Goal: Task Accomplishment & Management: Complete application form

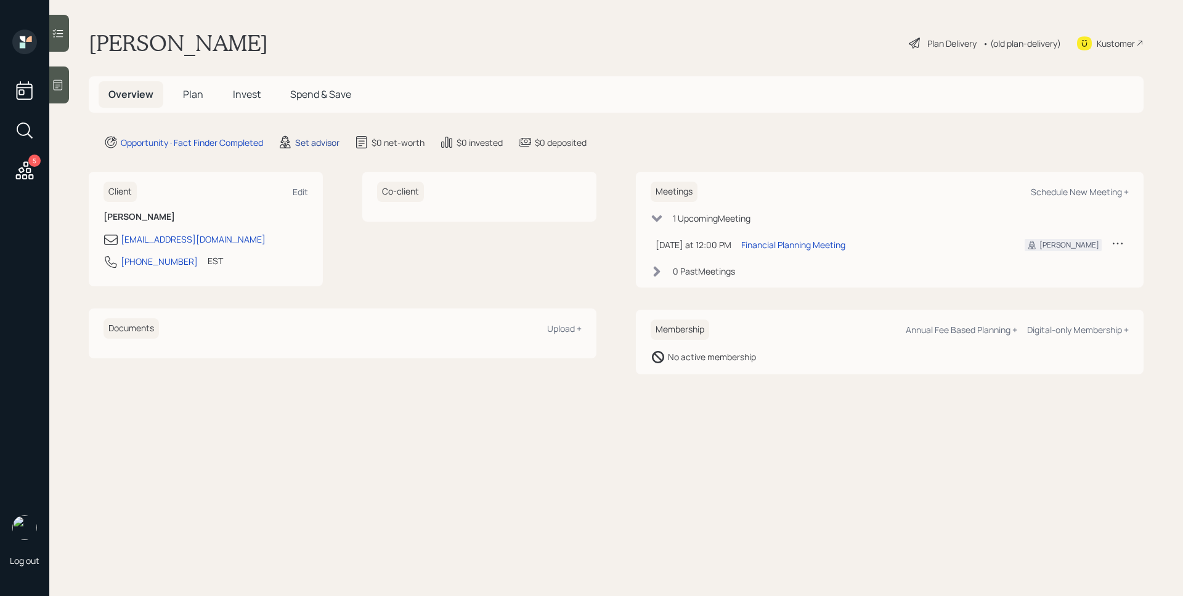
click at [322, 142] on div "Set advisor" at bounding box center [317, 142] width 44 height 13
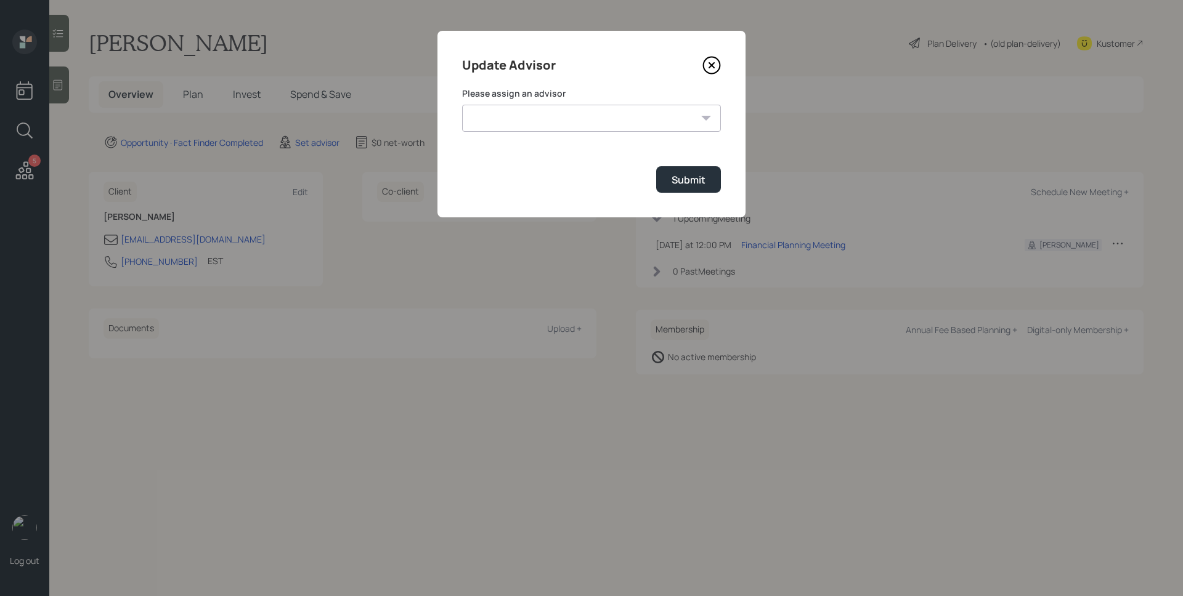
click at [499, 127] on select "[PERSON_NAME] [PERSON_NAME] [PERSON_NAME] End [PERSON_NAME] [PERSON_NAME] [PERS…" at bounding box center [591, 118] width 259 height 27
select select "d946c976-65aa-4529-ac9d-02c4f1114fc0"
click at [462, 105] on select "[PERSON_NAME] [PERSON_NAME] [PERSON_NAME] End [PERSON_NAME] [PERSON_NAME] [PERS…" at bounding box center [591, 118] width 259 height 27
click at [676, 180] on div "Submit" at bounding box center [689, 180] width 34 height 14
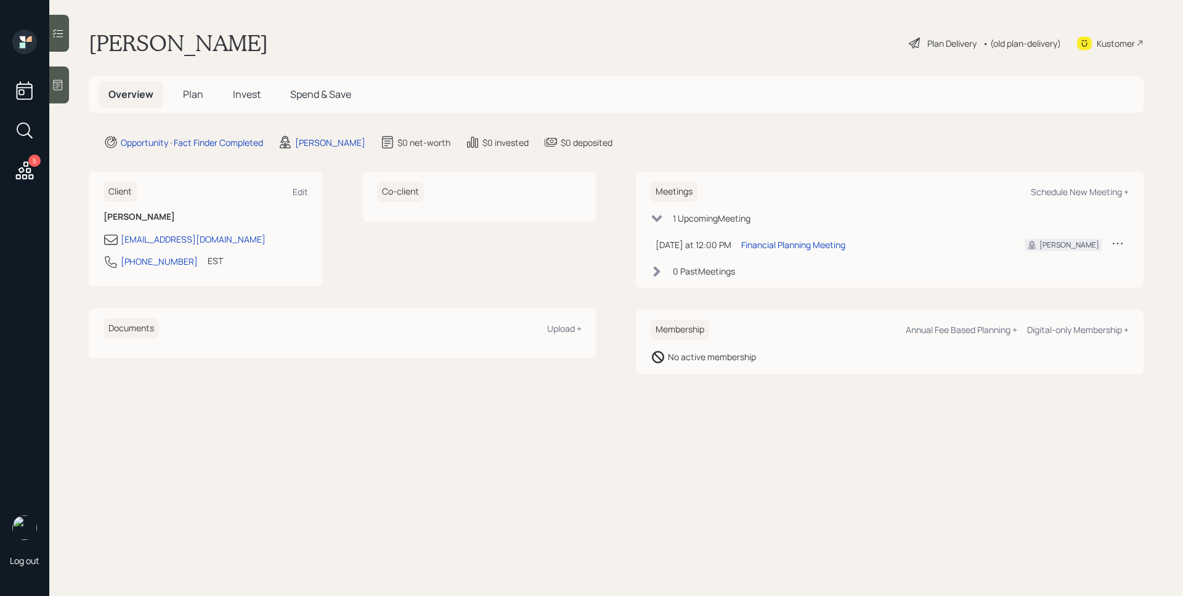
click at [67, 82] on div at bounding box center [59, 85] width 20 height 37
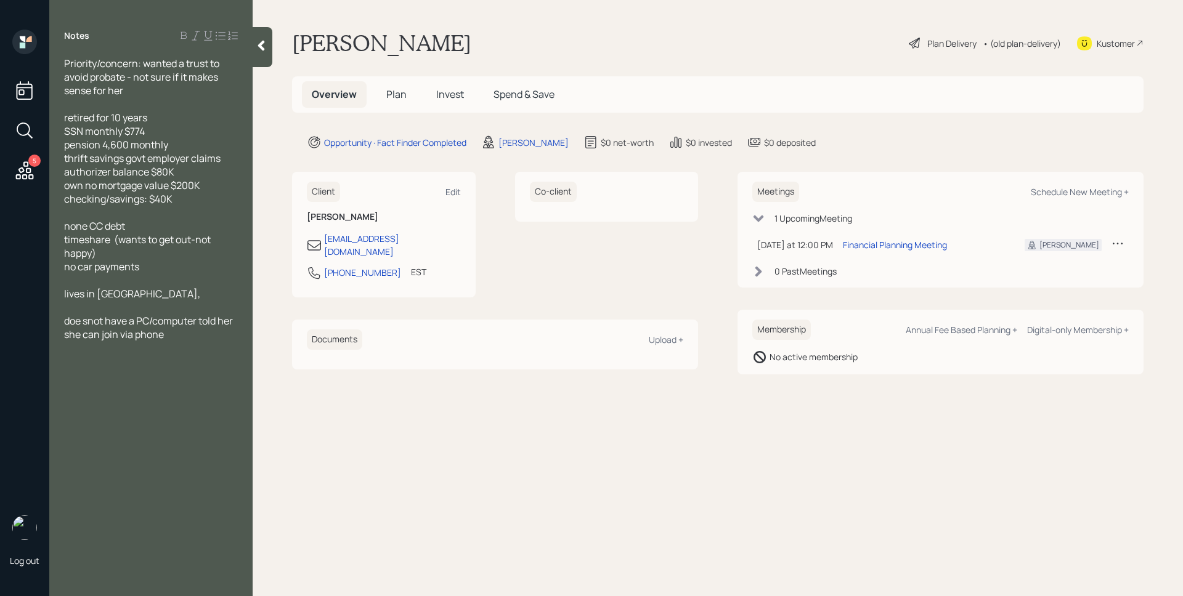
click at [386, 94] on span "Plan" at bounding box center [396, 94] width 20 height 14
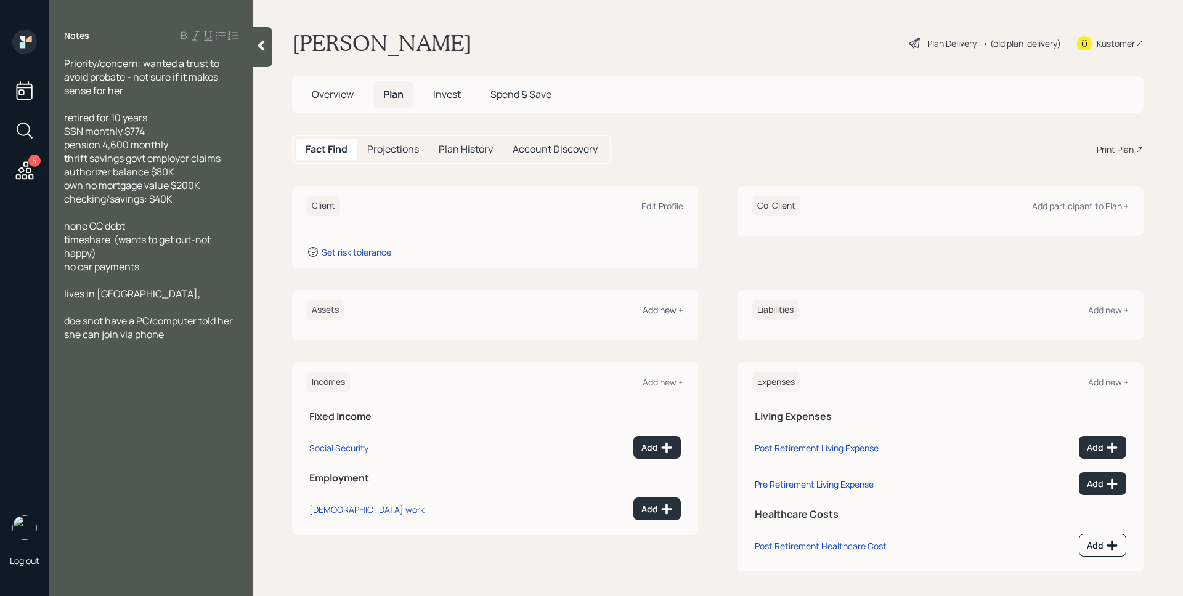
click at [646, 307] on div "Add new +" at bounding box center [663, 310] width 41 height 12
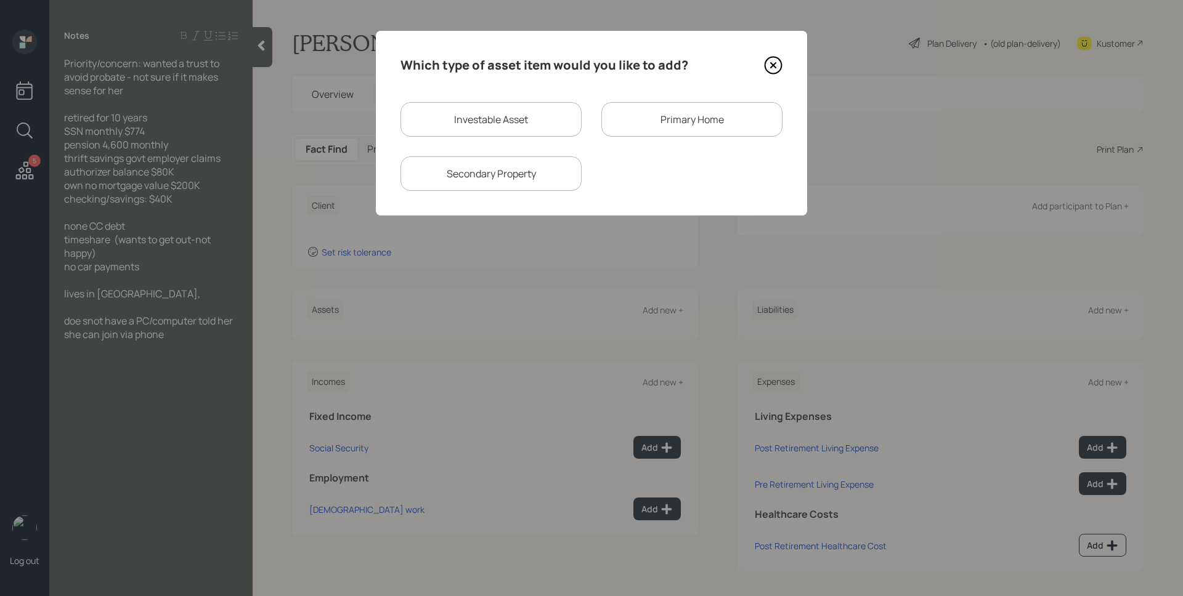
click at [555, 122] on div "Investable Asset" at bounding box center [491, 119] width 181 height 35
select select "taxable"
select select "balanced"
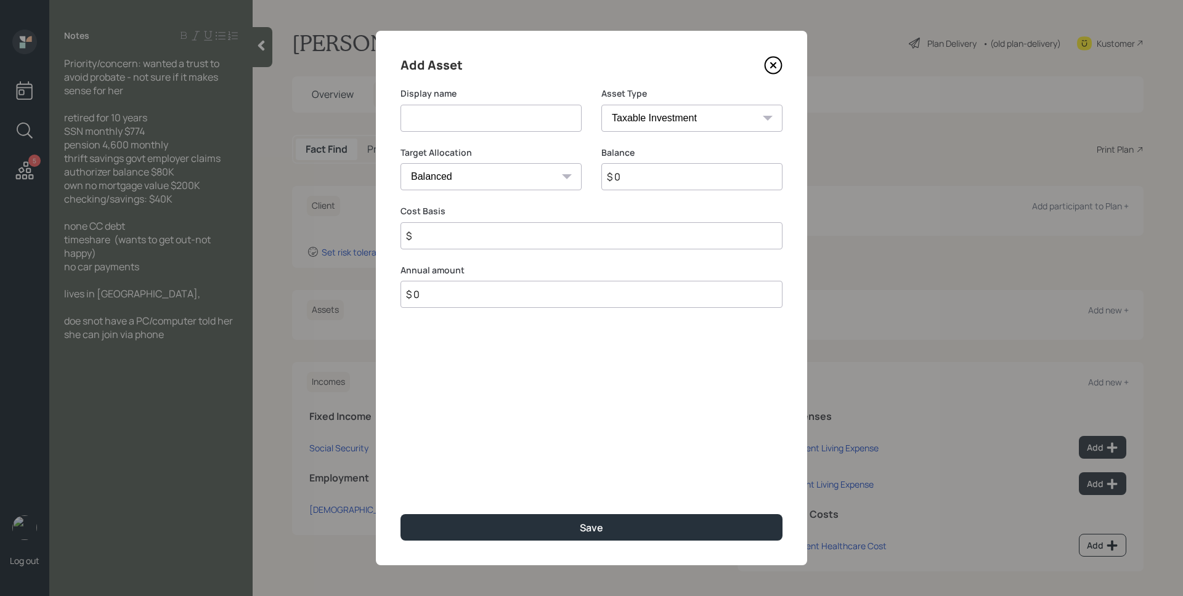
click at [553, 121] on input at bounding box center [491, 118] width 181 height 27
type input "TSP"
click at [737, 108] on select "SEP [PERSON_NAME] IRA 401(k) [PERSON_NAME] 401(k) 403(b) [PERSON_NAME] 403(b) 4…" at bounding box center [691, 118] width 181 height 27
select select "ira"
click at [601, 105] on select "SEP [PERSON_NAME] IRA 401(k) [PERSON_NAME] 401(k) 403(b) [PERSON_NAME] 403(b) 4…" at bounding box center [691, 118] width 181 height 27
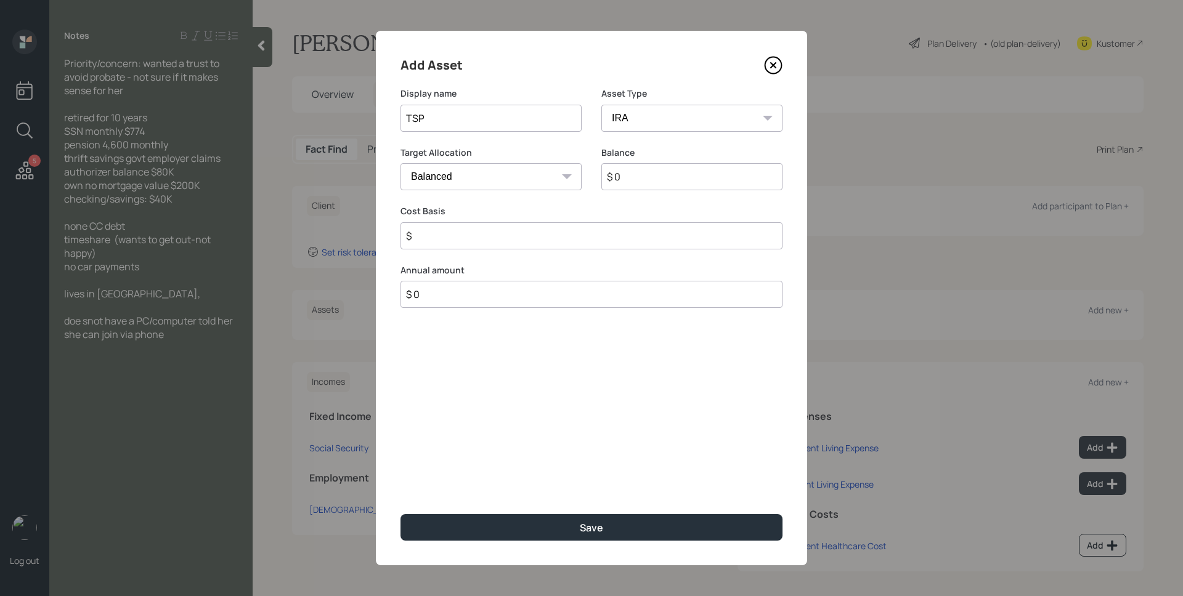
type input "$"
click at [681, 185] on input "$ 0" at bounding box center [691, 176] width 181 height 27
type input "$ 80,000"
type input "$ 0"
click at [401, 515] on button "Save" at bounding box center [592, 528] width 382 height 26
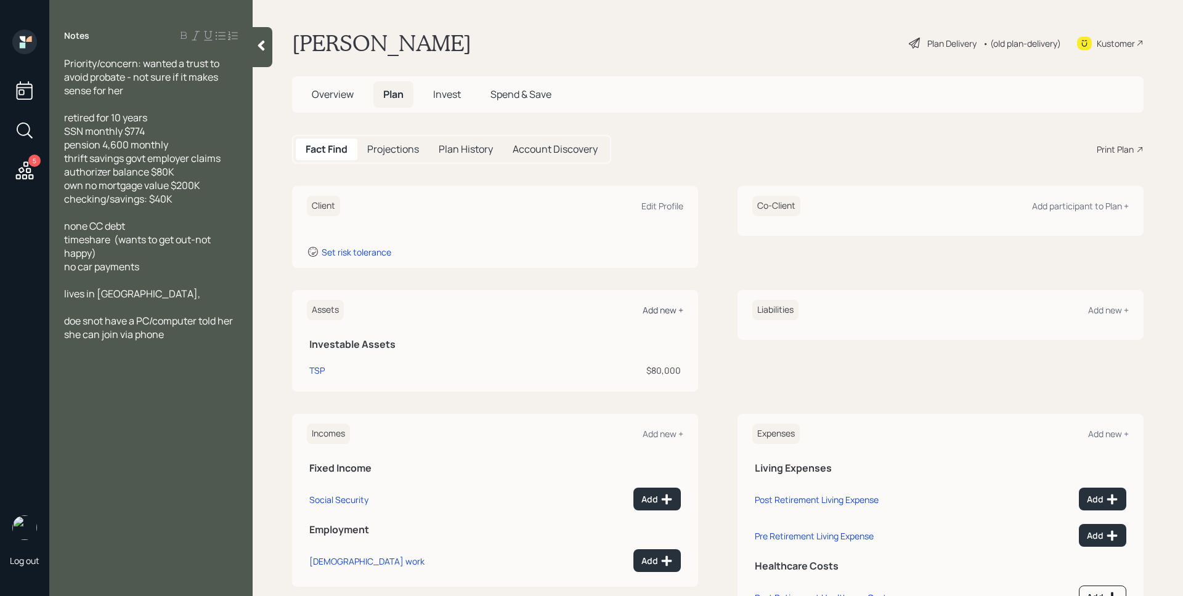
click at [664, 311] on div "Add new +" at bounding box center [663, 310] width 41 height 12
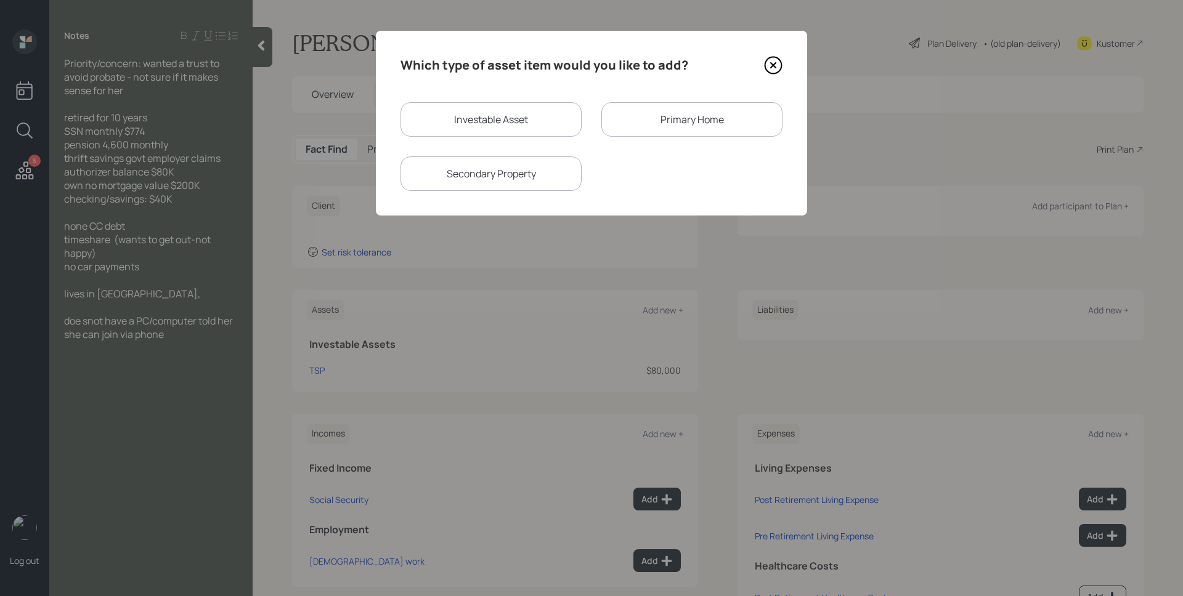
click at [659, 120] on div "Primary Home" at bounding box center [691, 119] width 181 height 35
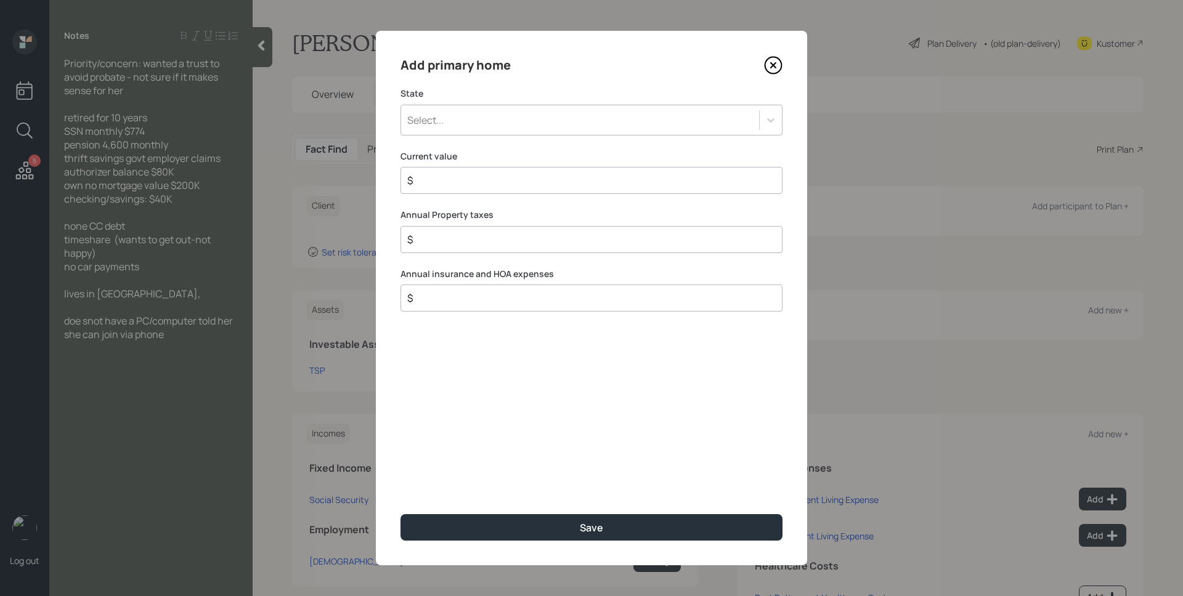
click at [590, 131] on div "Select..." at bounding box center [592, 120] width 382 height 31
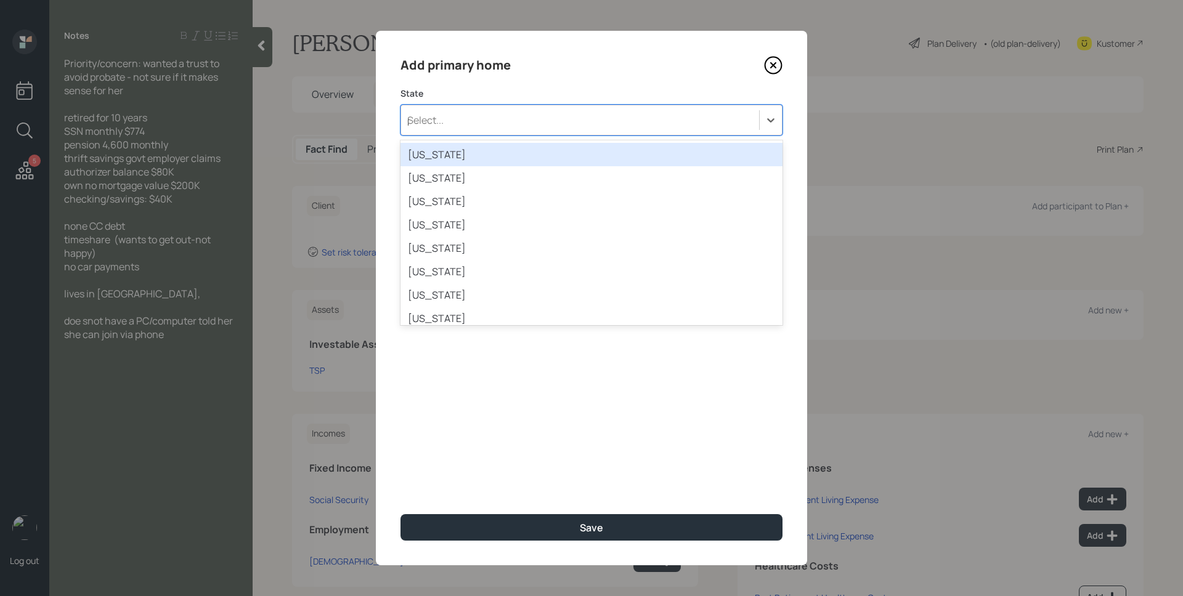
type input "pe"
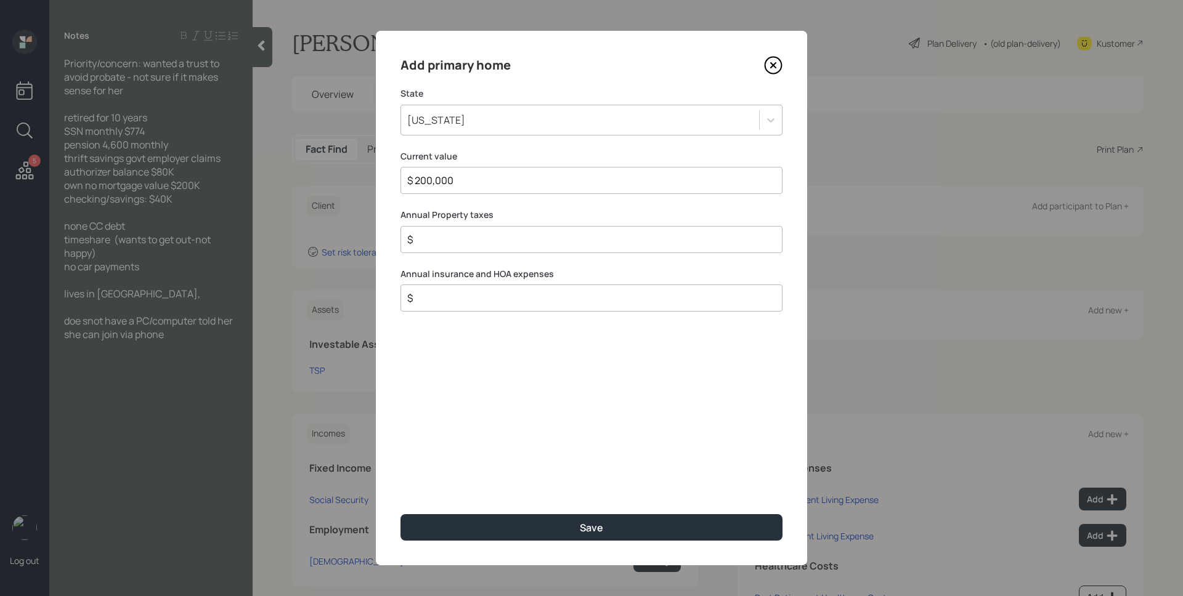
type input "$ 200,000"
type input "$ 0"
click at [401, 515] on button "Save" at bounding box center [592, 528] width 382 height 26
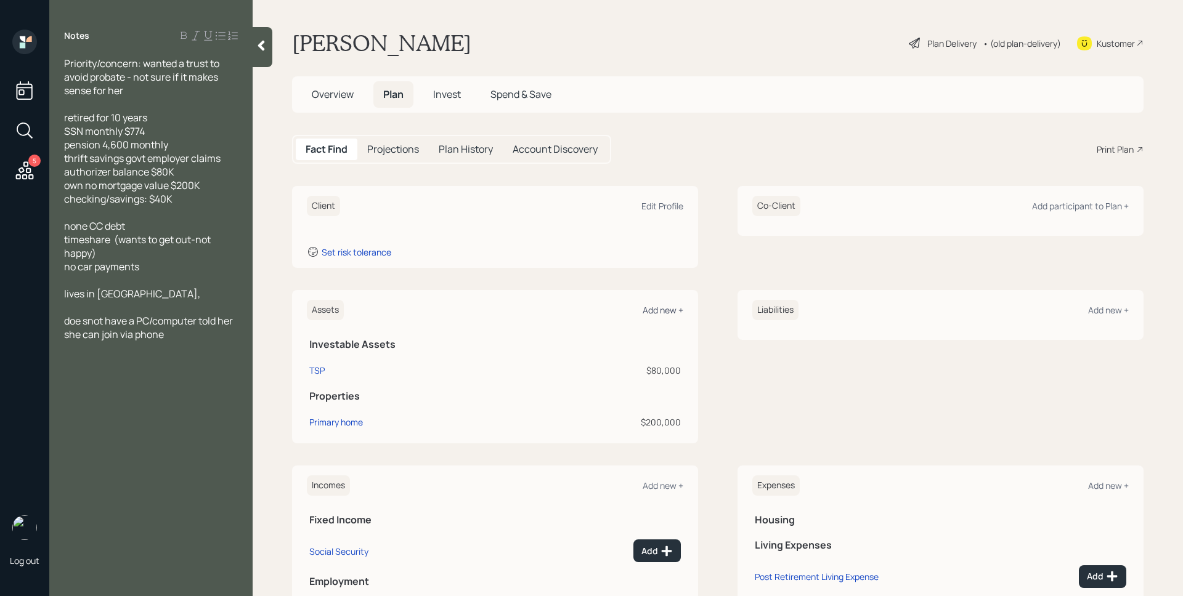
click at [667, 315] on div "Add new +" at bounding box center [663, 310] width 41 height 12
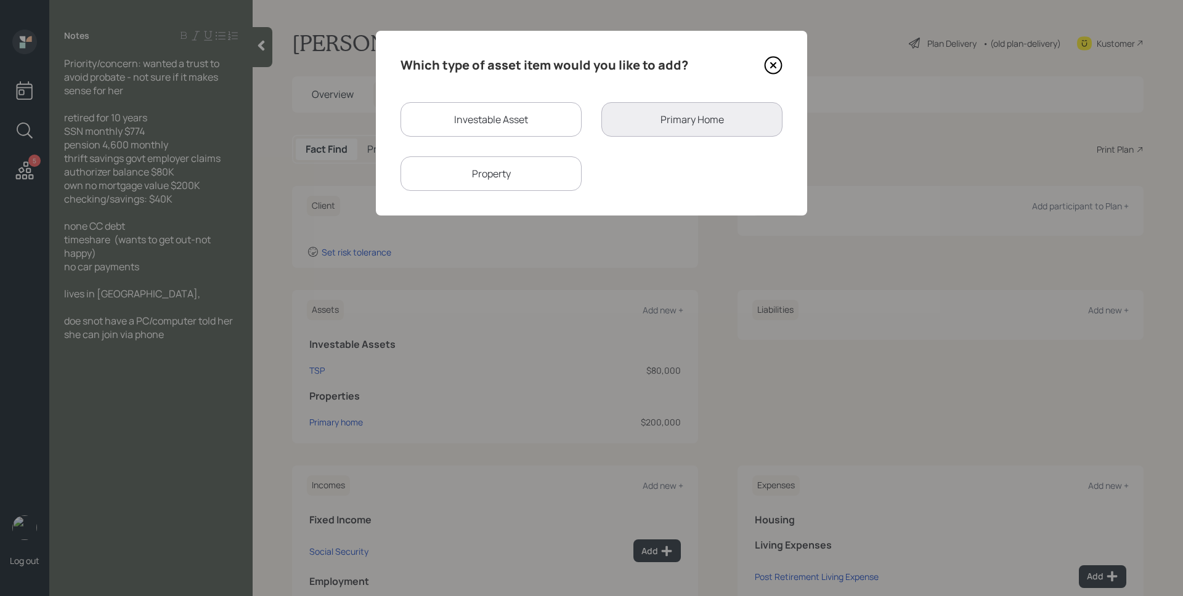
click at [471, 121] on div "Investable Asset" at bounding box center [491, 119] width 181 height 35
select select "taxable"
select select "balanced"
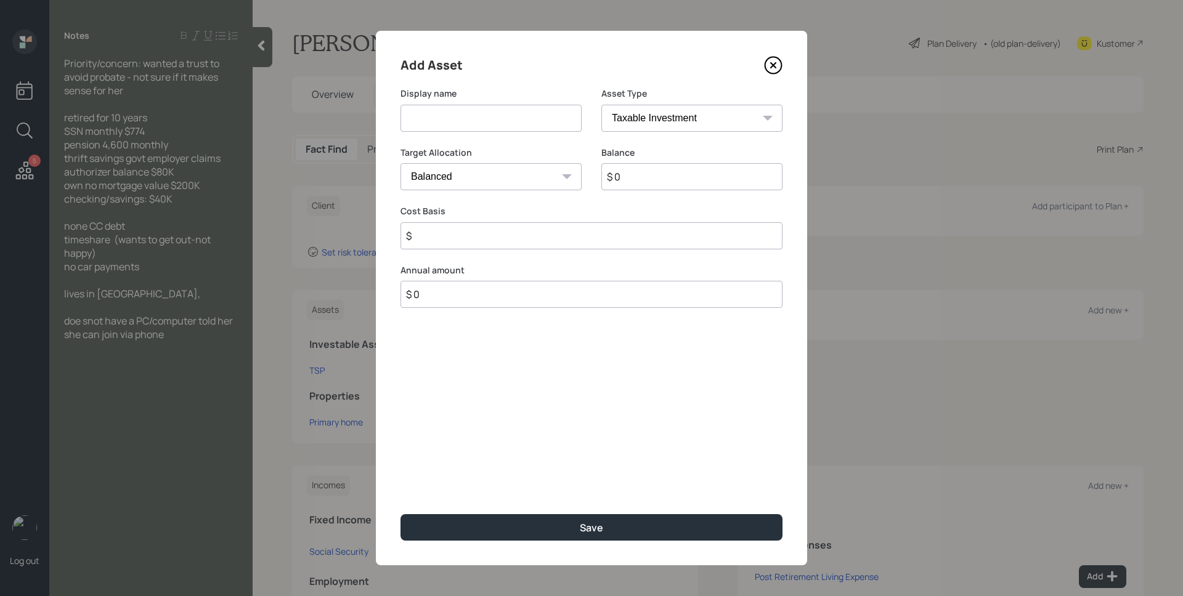
click at [471, 121] on input at bounding box center [491, 118] width 181 height 27
type input "Checking/Savings"
click at [612, 121] on select "SEP [PERSON_NAME] IRA 401(k) [PERSON_NAME] 401(k) 403(b) [PERSON_NAME] 403(b) 4…" at bounding box center [691, 118] width 181 height 27
select select "emergency_fund"
click at [601, 105] on select "SEP [PERSON_NAME] IRA 401(k) [PERSON_NAME] 401(k) 403(b) [PERSON_NAME] 403(b) 4…" at bounding box center [691, 118] width 181 height 27
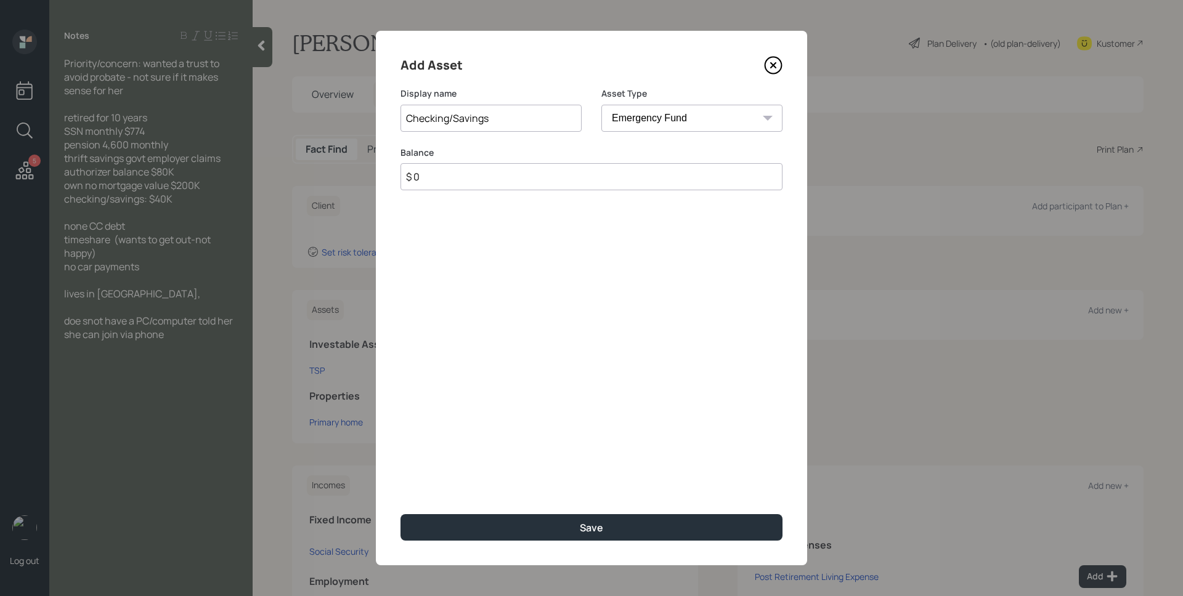
click at [633, 181] on input "$ 0" at bounding box center [592, 176] width 382 height 27
type input "$ 40,000"
click at [401, 515] on button "Save" at bounding box center [592, 528] width 382 height 26
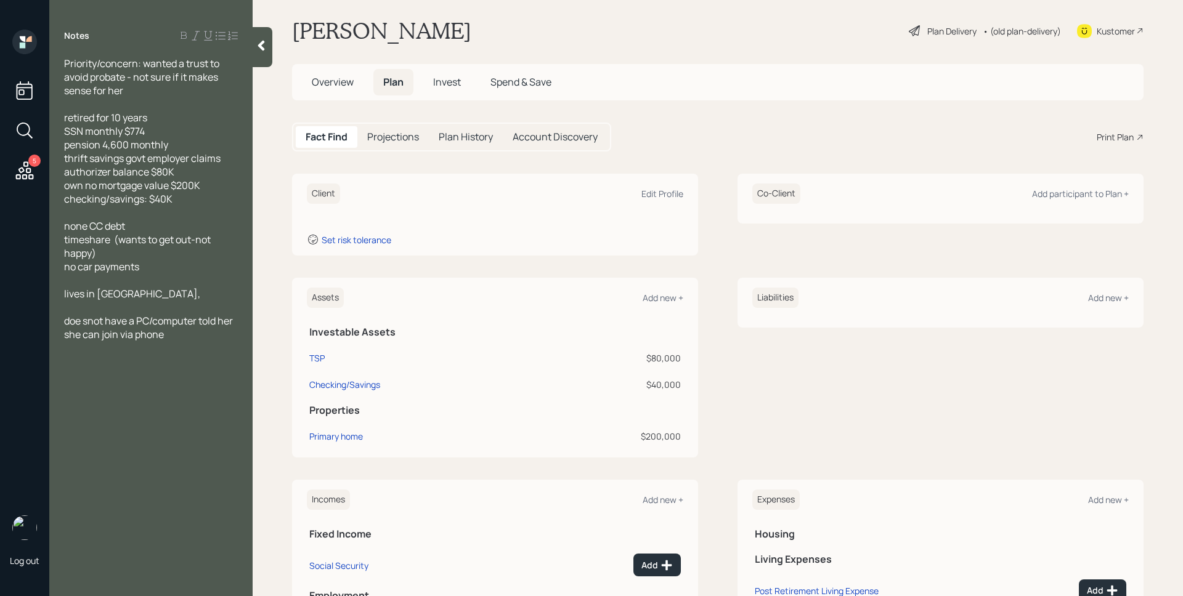
scroll to position [21, 0]
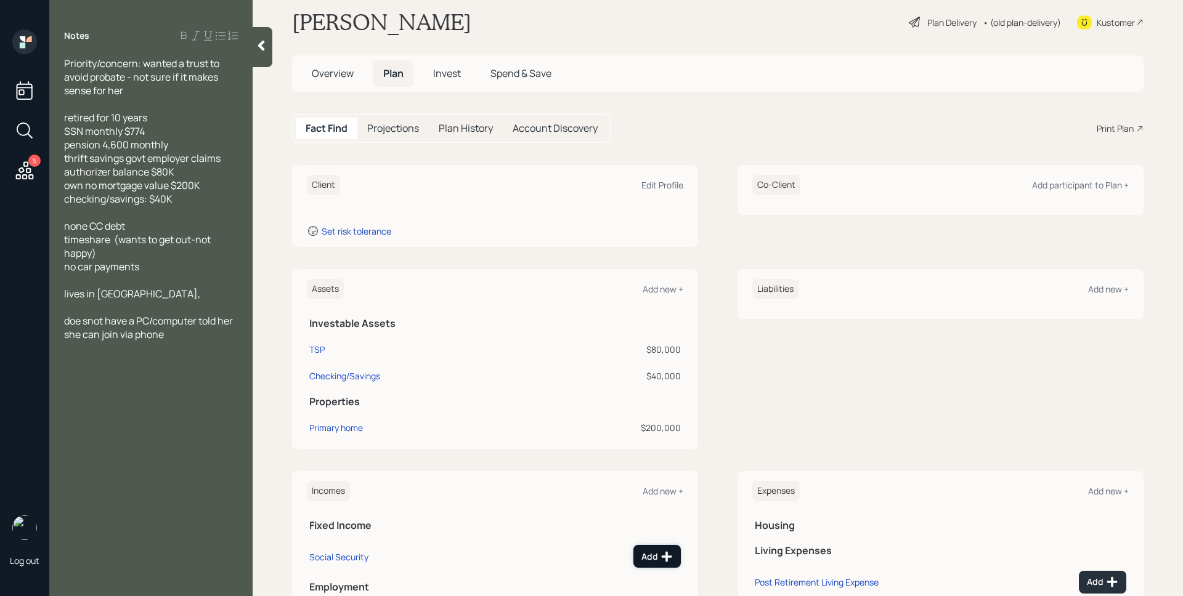
click at [663, 547] on button "Add" at bounding box center [656, 556] width 47 height 23
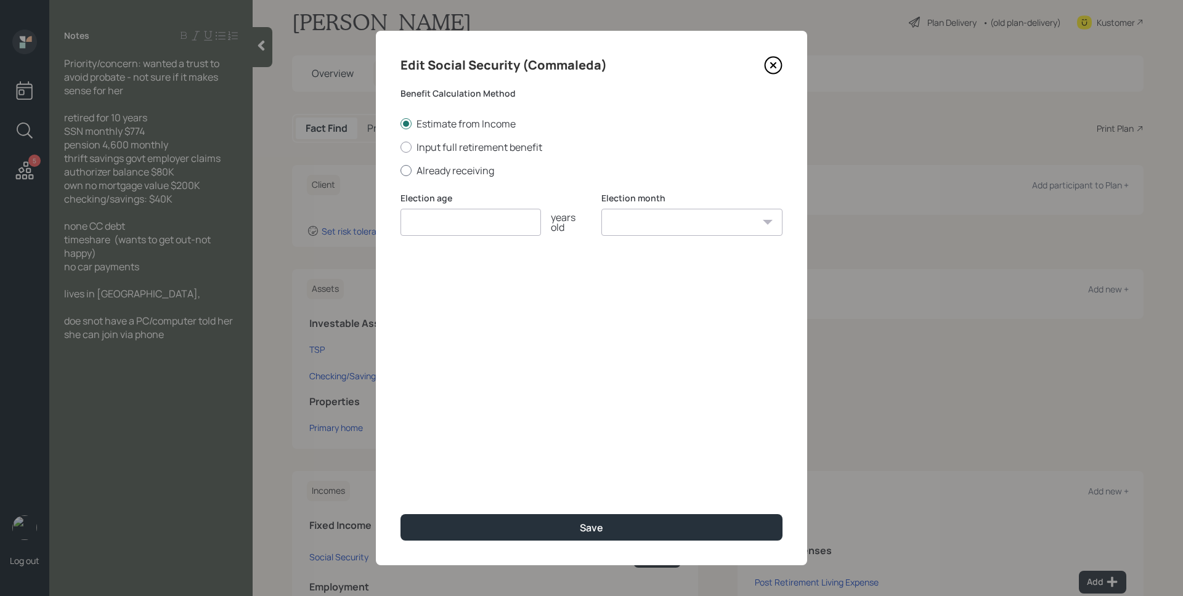
drag, startPoint x: 457, startPoint y: 171, endPoint x: 453, endPoint y: 197, distance: 25.6
click at [457, 171] on label "Already receiving" at bounding box center [592, 171] width 382 height 14
click at [401, 171] on input "Already receiving" at bounding box center [400, 170] width 1 height 1
radio input "true"
click at [455, 218] on input "number" at bounding box center [471, 222] width 140 height 27
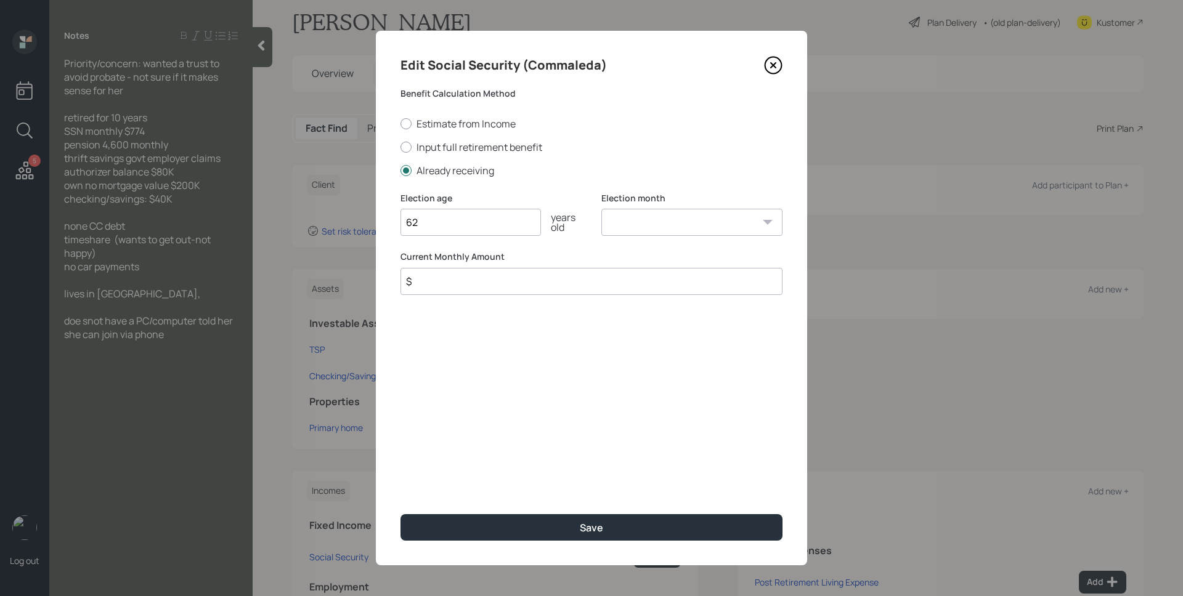
type input "62"
select select "1"
click at [601, 209] on select "January February March April May June July August September October November De…" at bounding box center [691, 222] width 181 height 27
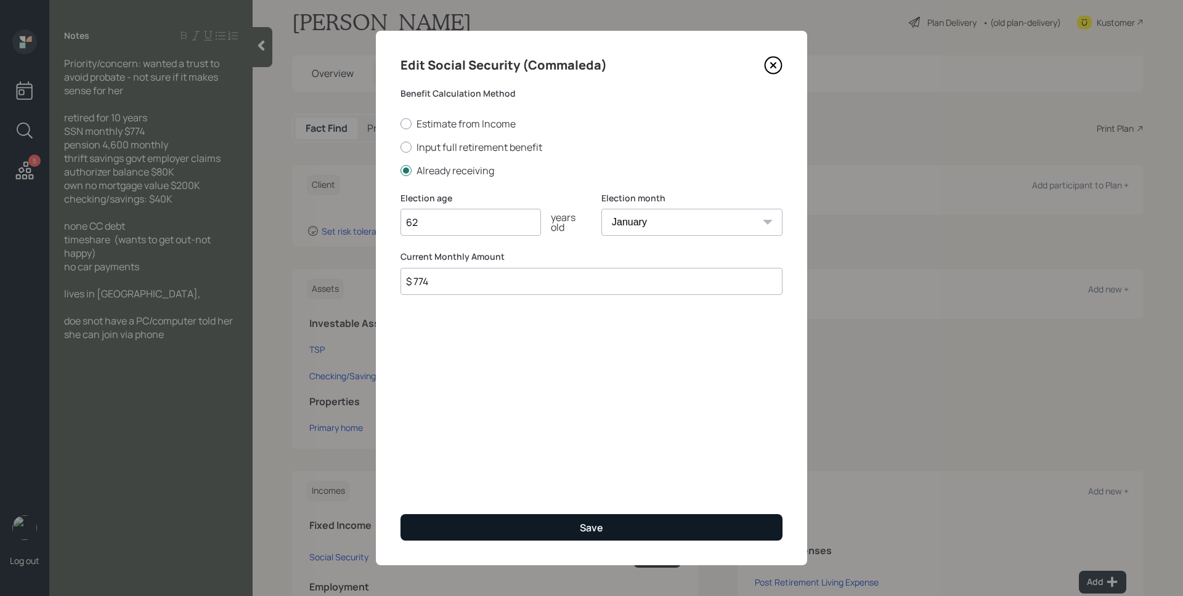
type input "$ 774"
click at [527, 521] on button "Save" at bounding box center [592, 528] width 382 height 26
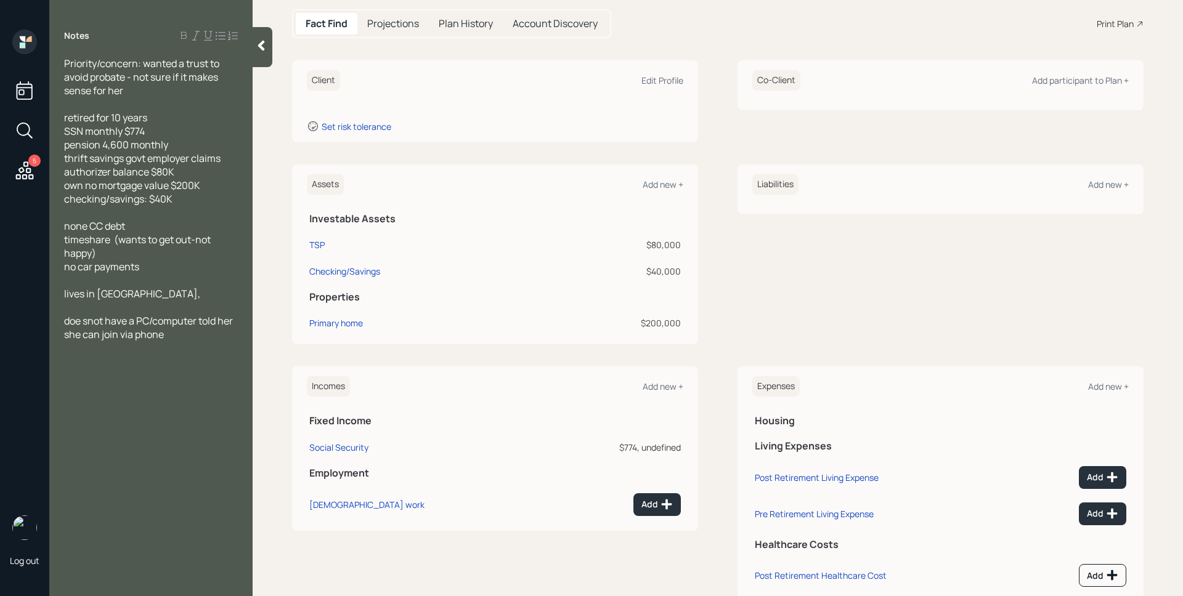
scroll to position [161, 0]
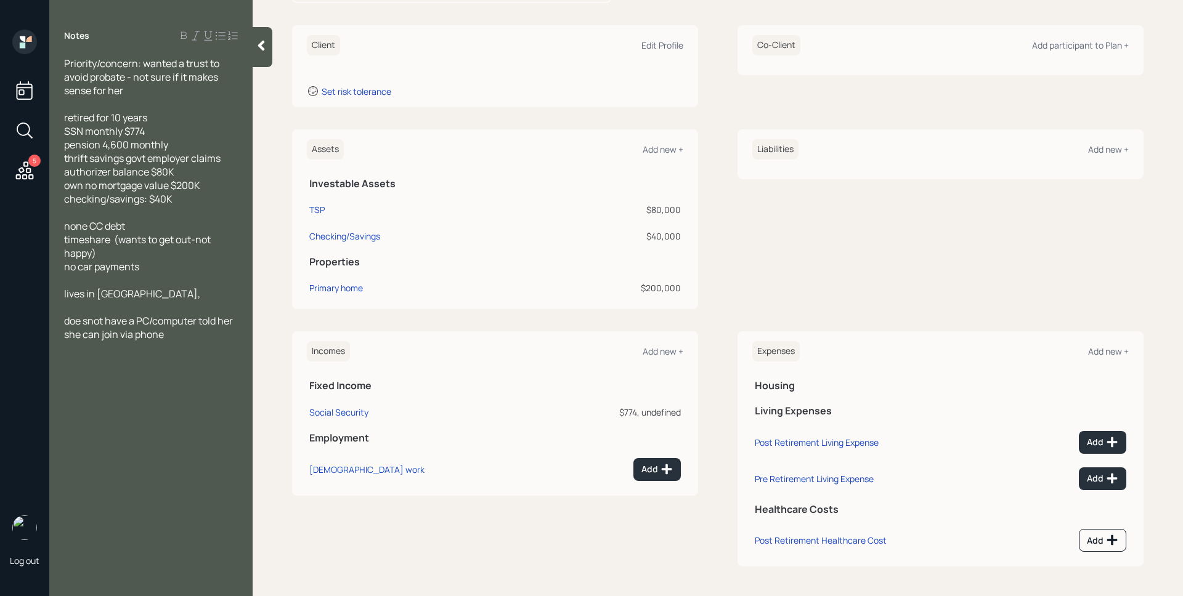
click at [654, 338] on div "Incomes Add new + Fixed Income Social Security $774, undefined Employment [DEMO…" at bounding box center [495, 414] width 406 height 164
click at [653, 347] on div "Add new +" at bounding box center [663, 352] width 41 height 12
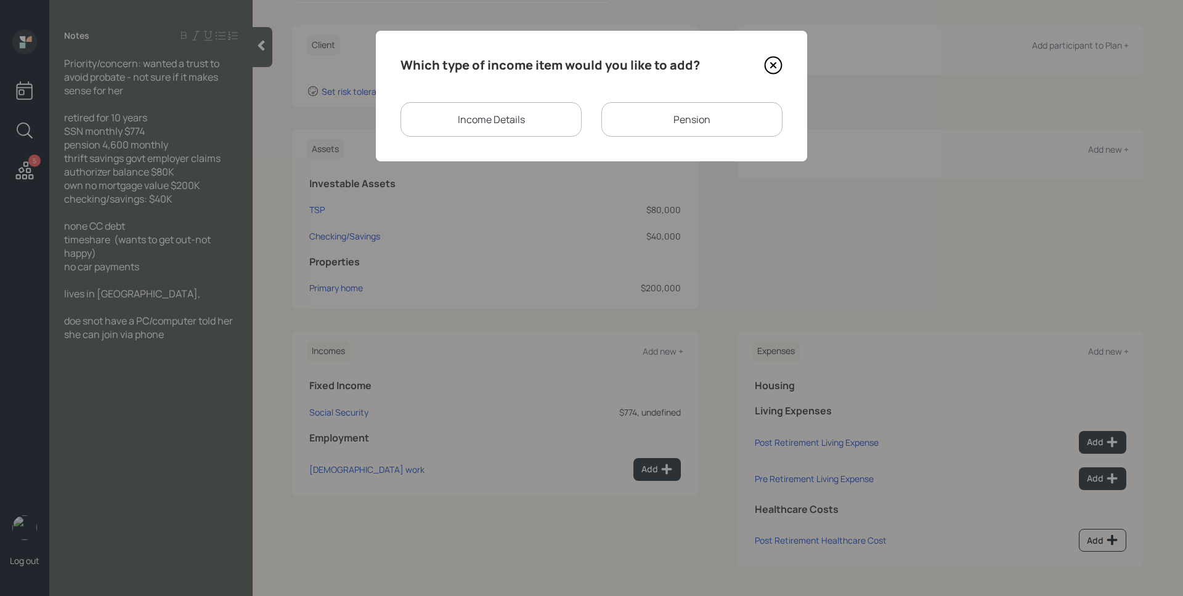
click at [653, 125] on div "Pension" at bounding box center [691, 119] width 181 height 35
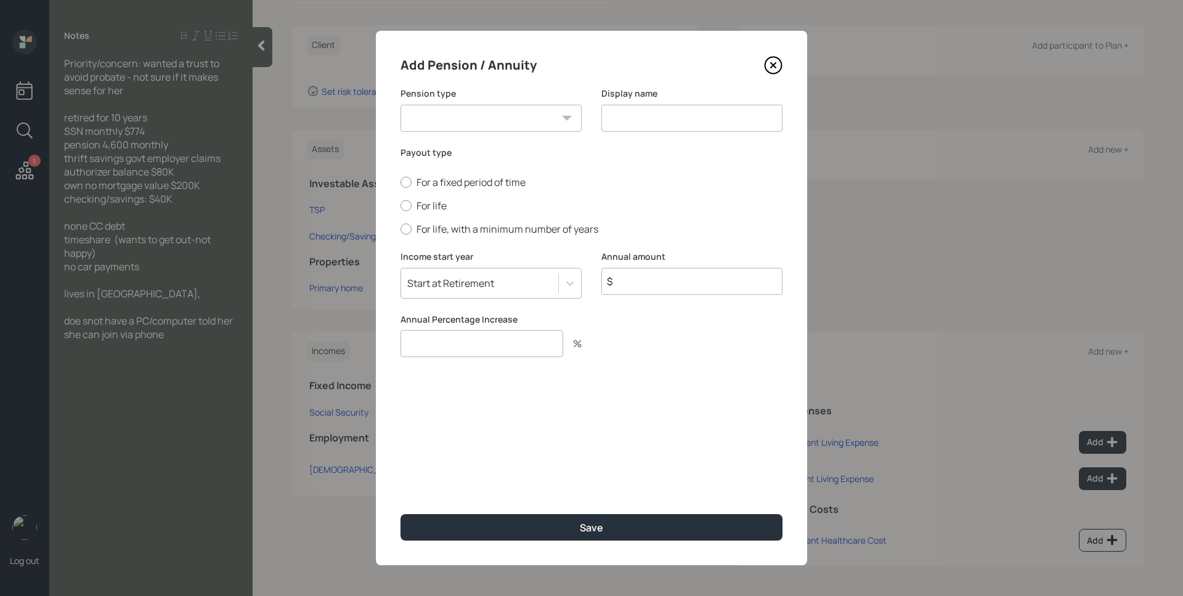
click at [487, 104] on div "Pension type Pension Annuity" at bounding box center [491, 109] width 181 height 44
click at [484, 112] on select "Pension Annuity" at bounding box center [491, 118] width 181 height 27
select select "pension"
click at [401, 105] on select "Pension Annuity" at bounding box center [491, 118] width 181 height 27
click at [661, 114] on input at bounding box center [691, 118] width 181 height 27
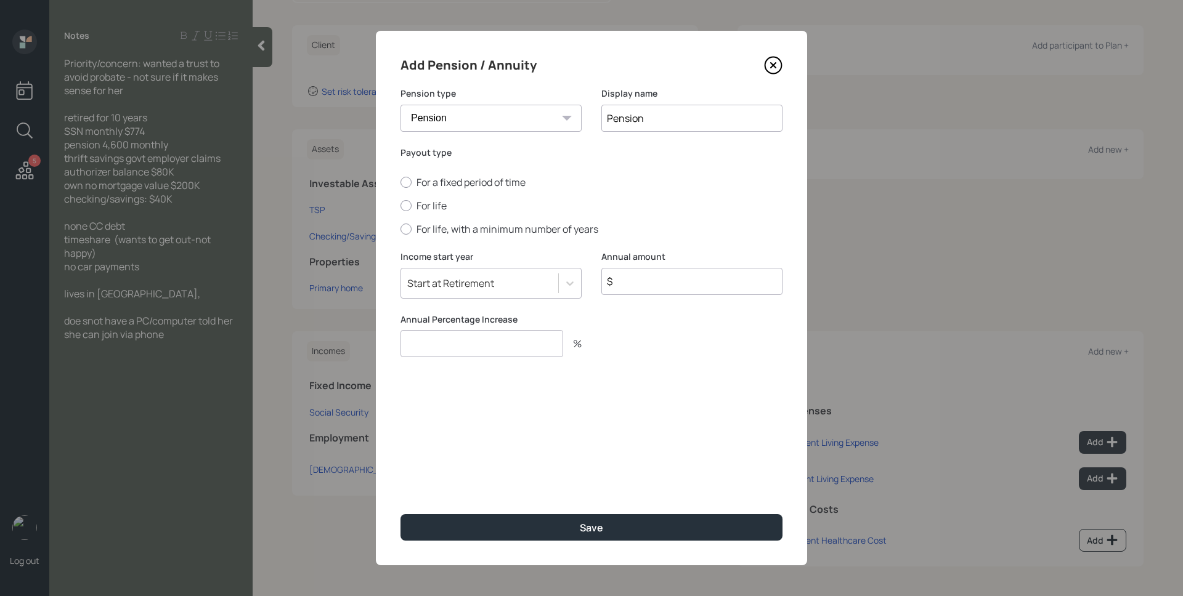
type input "Pension"
click at [428, 204] on label "For life" at bounding box center [592, 206] width 382 height 14
click at [401, 206] on input "For life" at bounding box center [400, 206] width 1 height 1
radio input "true"
click at [678, 269] on input "$" at bounding box center [691, 281] width 181 height 27
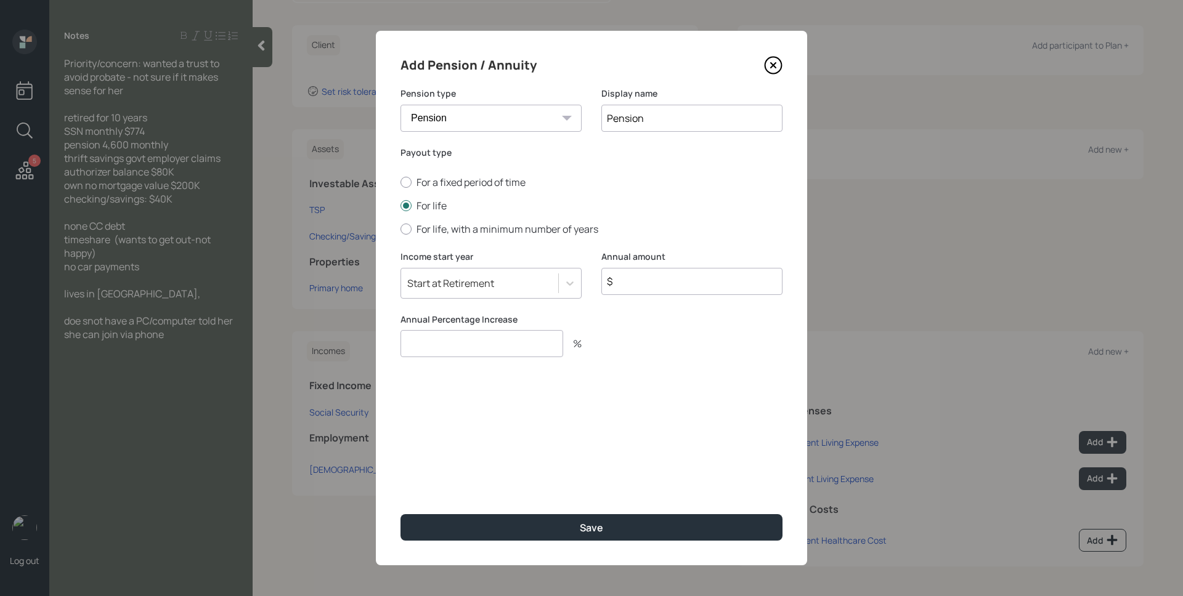
click at [704, 283] on input "$" at bounding box center [691, 281] width 181 height 27
type input "$ 55,200"
type input "0"
click at [401, 515] on button "Save" at bounding box center [592, 528] width 382 height 26
